Goal: Transaction & Acquisition: Purchase product/service

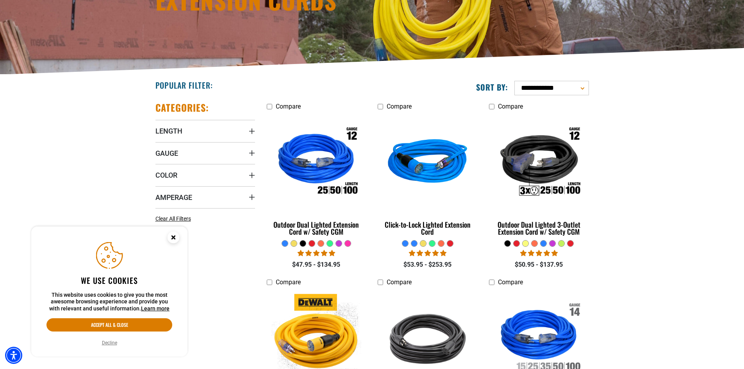
scroll to position [195, 0]
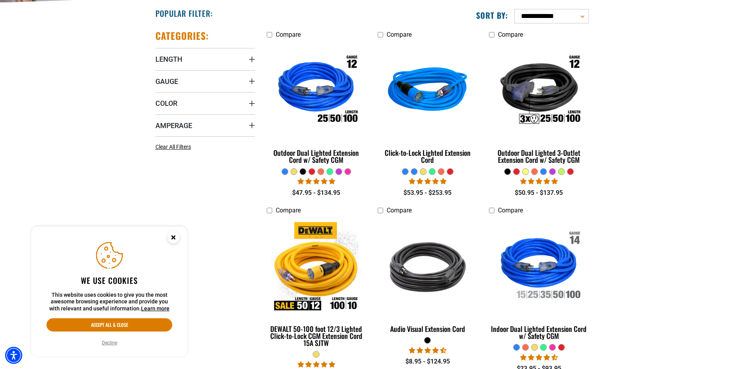
click at [176, 233] on circle "Close this option" at bounding box center [174, 238] width 12 height 12
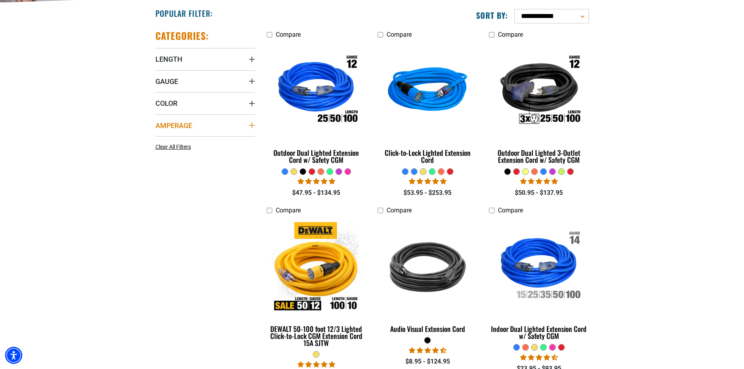
click at [249, 129] on icon "Amperage" at bounding box center [252, 125] width 6 height 6
click at [209, 140] on icon at bounding box center [208, 141] width 6 height 10
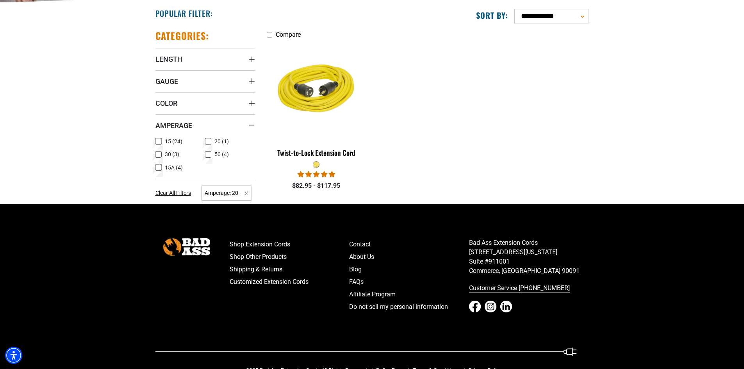
drag, startPoint x: 209, startPoint y: 141, endPoint x: 205, endPoint y: 141, distance: 3.9
click at [209, 141] on icon at bounding box center [209, 142] width 4 height 2
click at [161, 155] on icon at bounding box center [158, 155] width 6 height 10
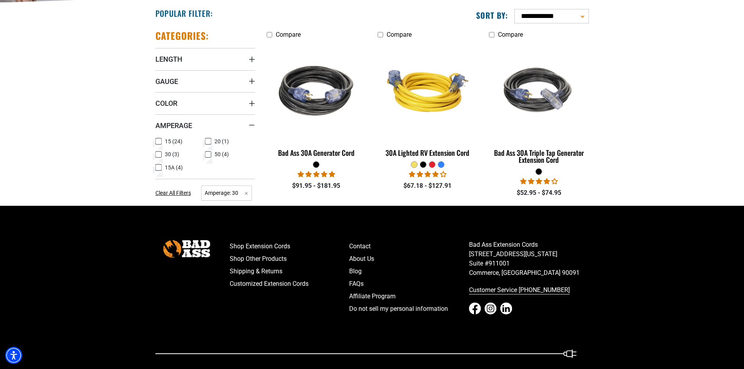
click at [160, 154] on icon at bounding box center [159, 155] width 4 height 2
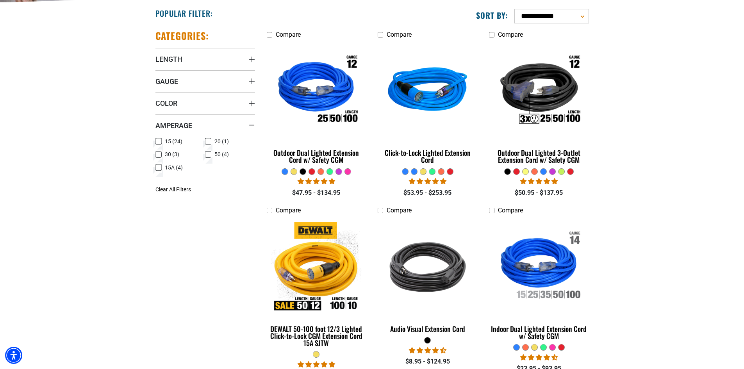
click at [162, 166] on label "15A (4) 15A (4 products)" at bounding box center [180, 168] width 50 height 10
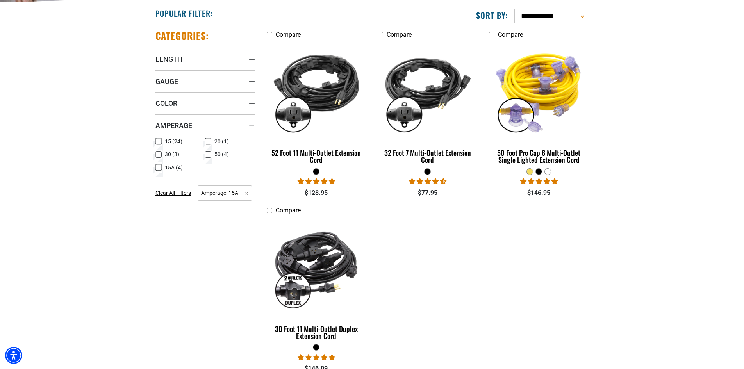
click at [161, 166] on rect at bounding box center [158, 167] width 6 height 6
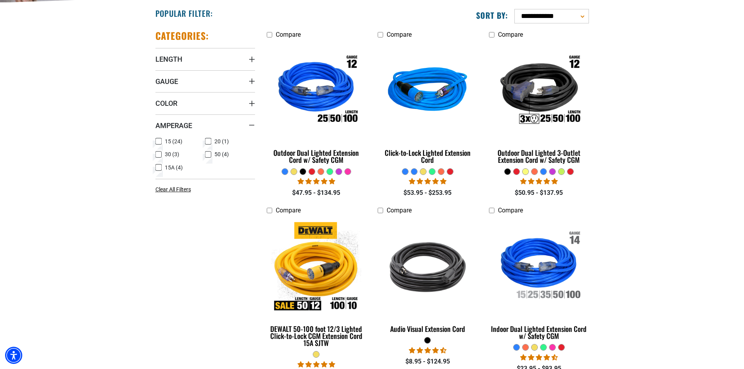
click at [160, 139] on icon at bounding box center [158, 141] width 6 height 10
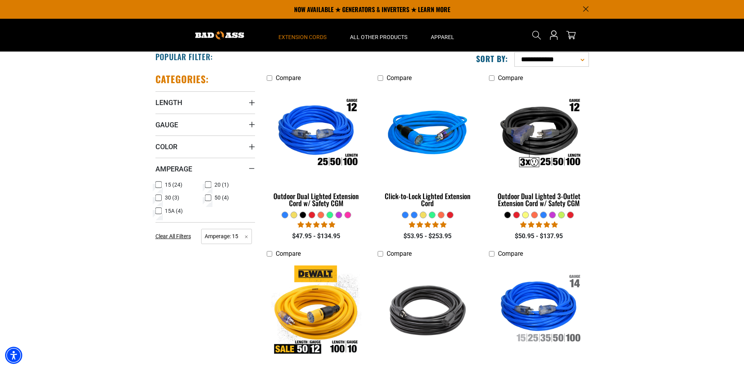
scroll to position [78, 0]
